Goal: Task Accomplishment & Management: Use online tool/utility

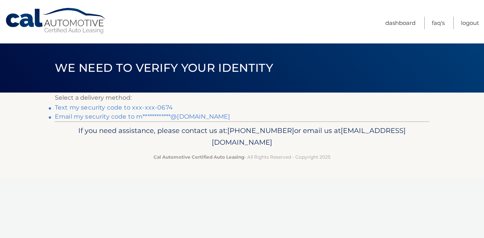
click at [132, 105] on link "Text my security code to xxx-xxx-0674" at bounding box center [114, 107] width 118 height 7
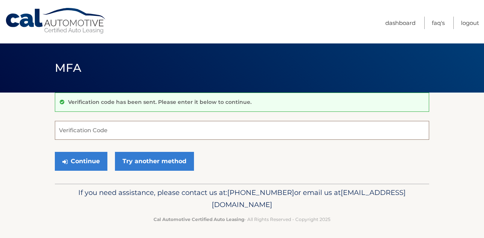
click at [131, 127] on input "Verification Code" at bounding box center [242, 130] width 374 height 19
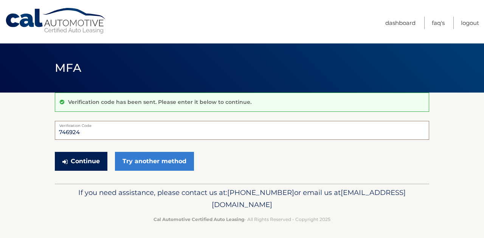
type input "746924"
click at [82, 167] on button "Continue" at bounding box center [81, 161] width 53 height 19
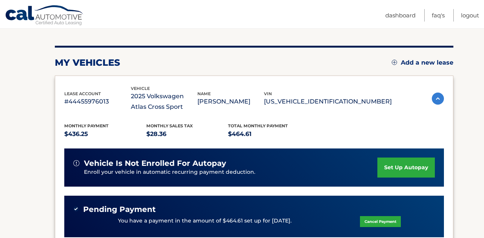
scroll to position [80, 0]
